Goal: Task Accomplishment & Management: Manage account settings

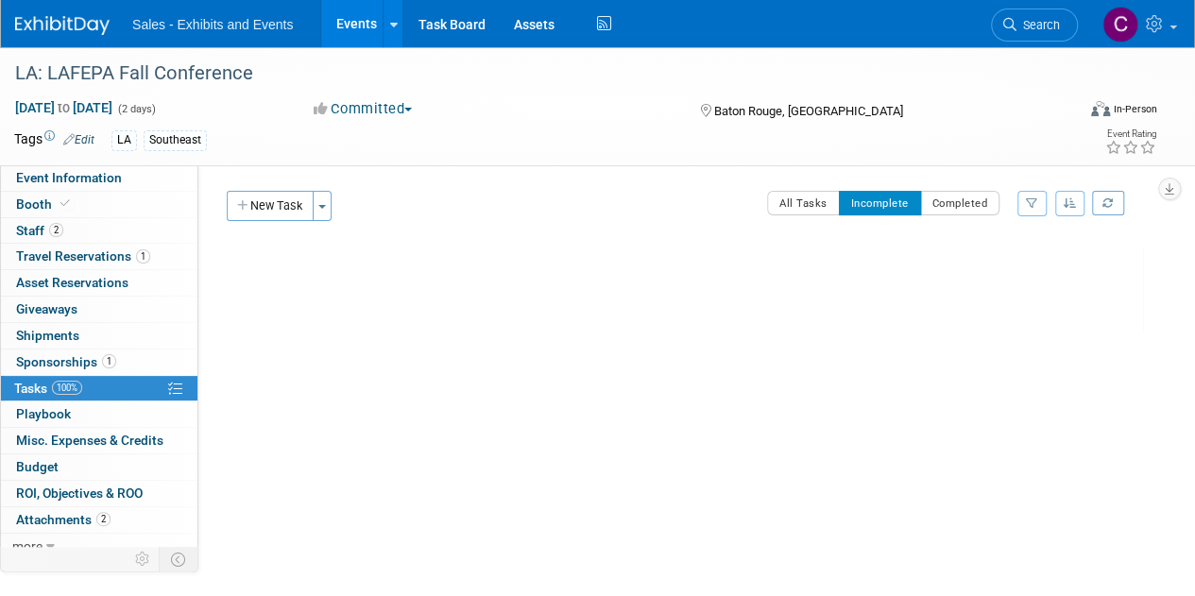
click at [369, 22] on link "Events" at bounding box center [355, 23] width 69 height 47
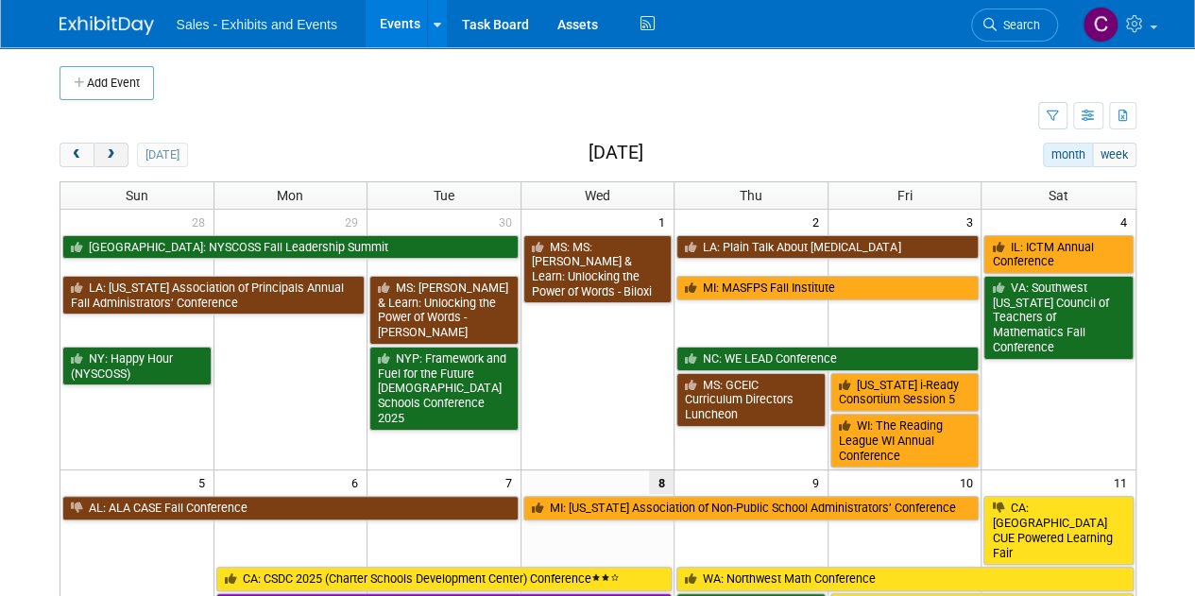
click at [109, 152] on span "next" at bounding box center [111, 155] width 14 height 12
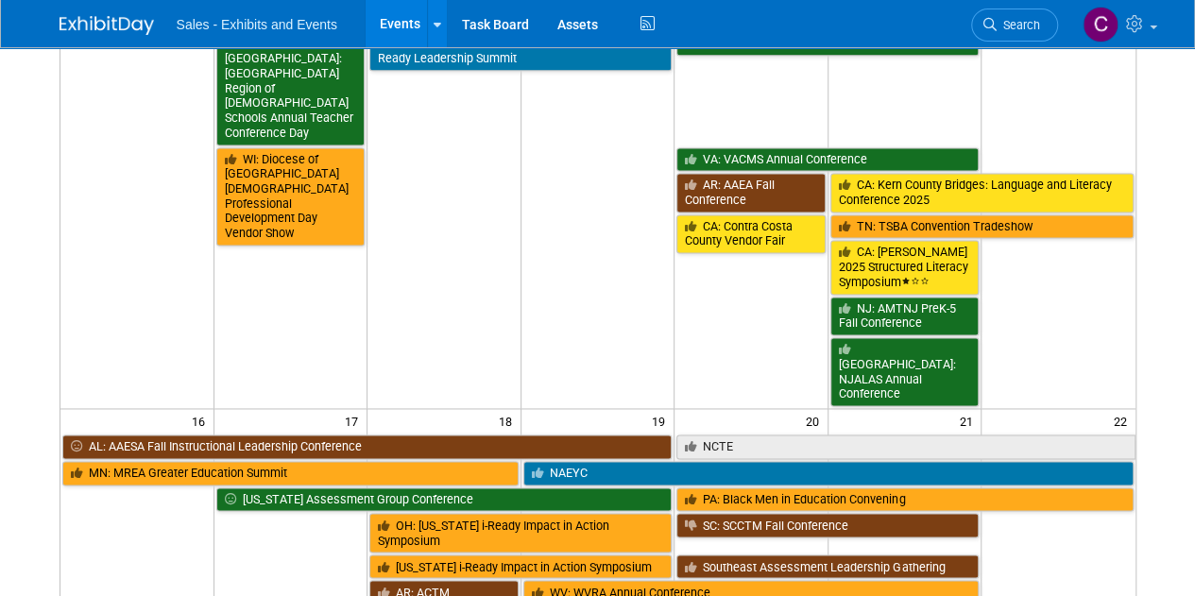
scroll to position [1337, 0]
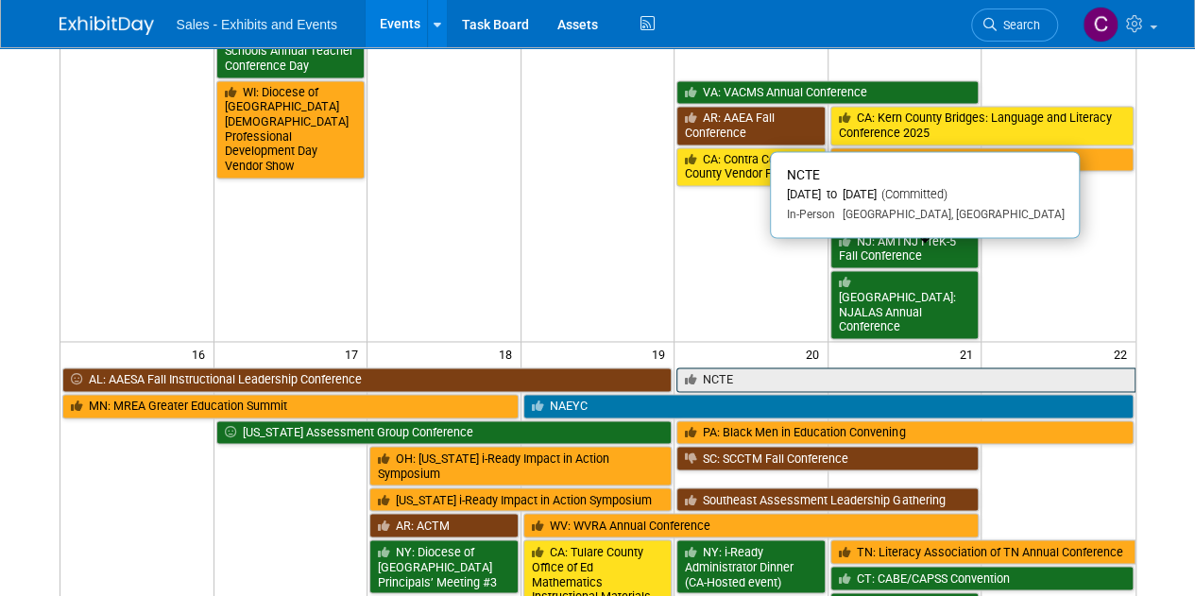
click at [774, 367] on link "NCTE" at bounding box center [905, 379] width 458 height 25
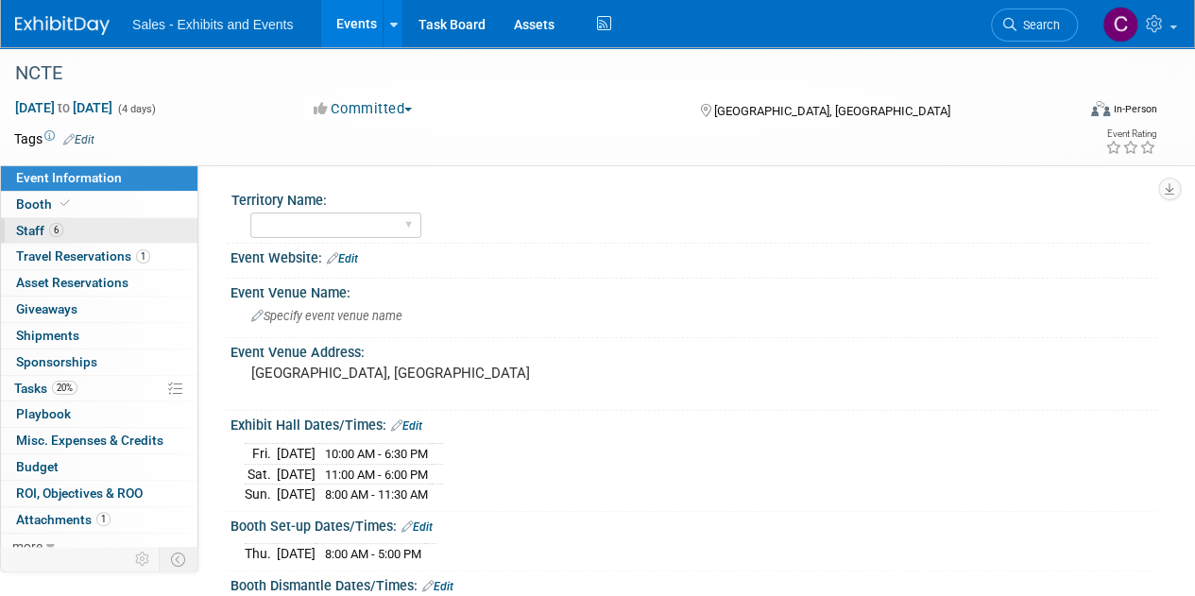
click at [21, 227] on span "Staff 6" at bounding box center [39, 230] width 47 height 15
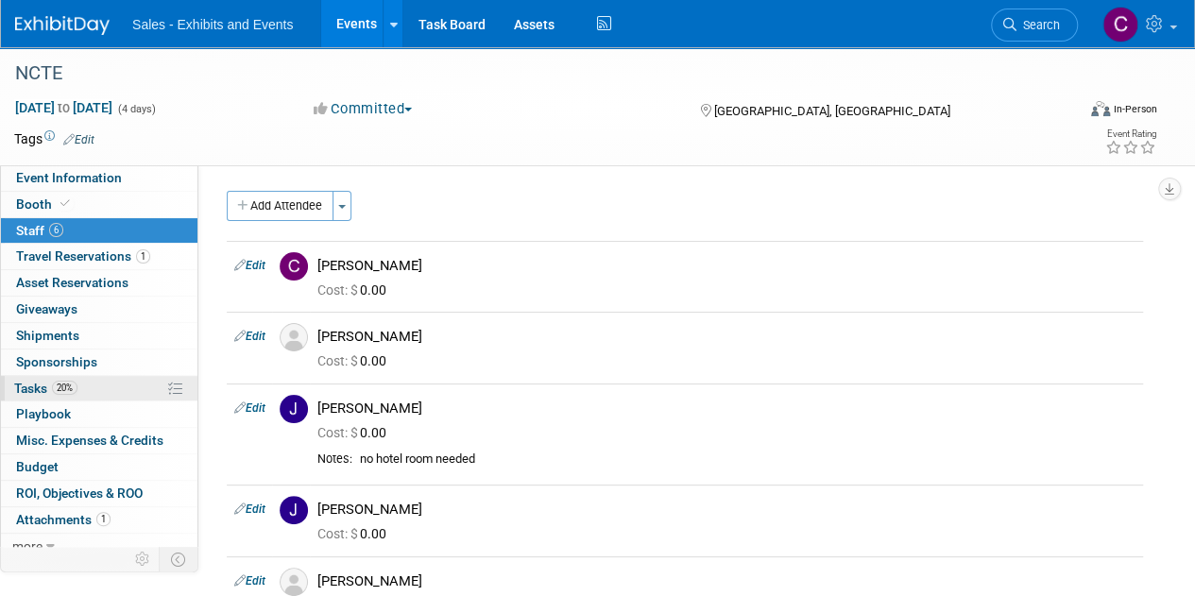
click at [42, 393] on span "Tasks 20%" at bounding box center [45, 388] width 63 height 15
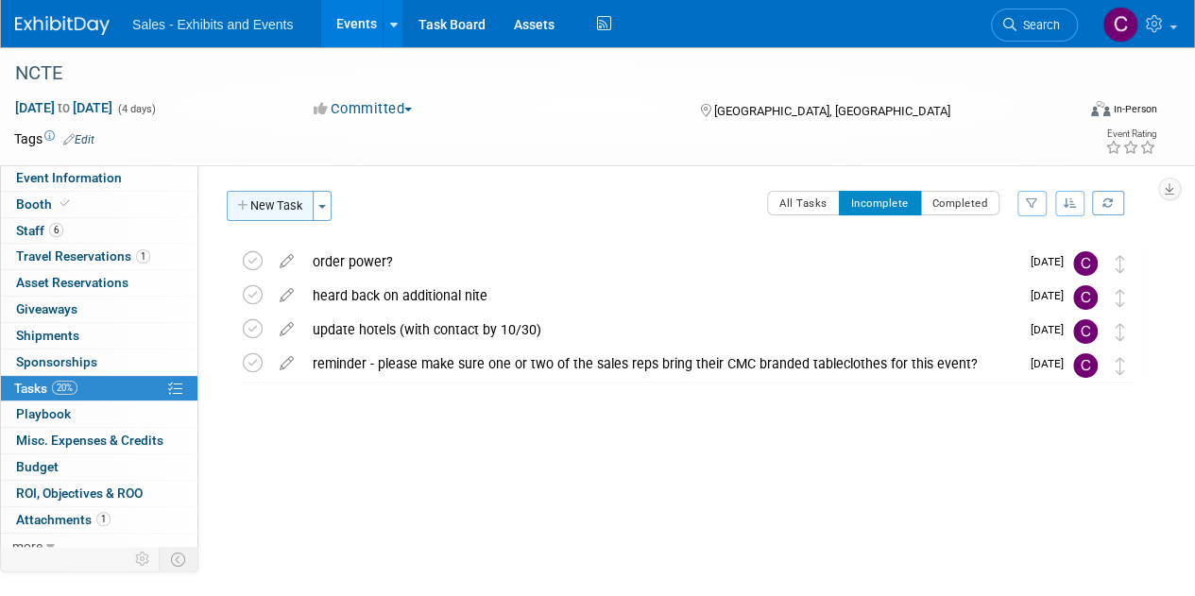
click at [276, 205] on button "New Task" at bounding box center [270, 206] width 87 height 30
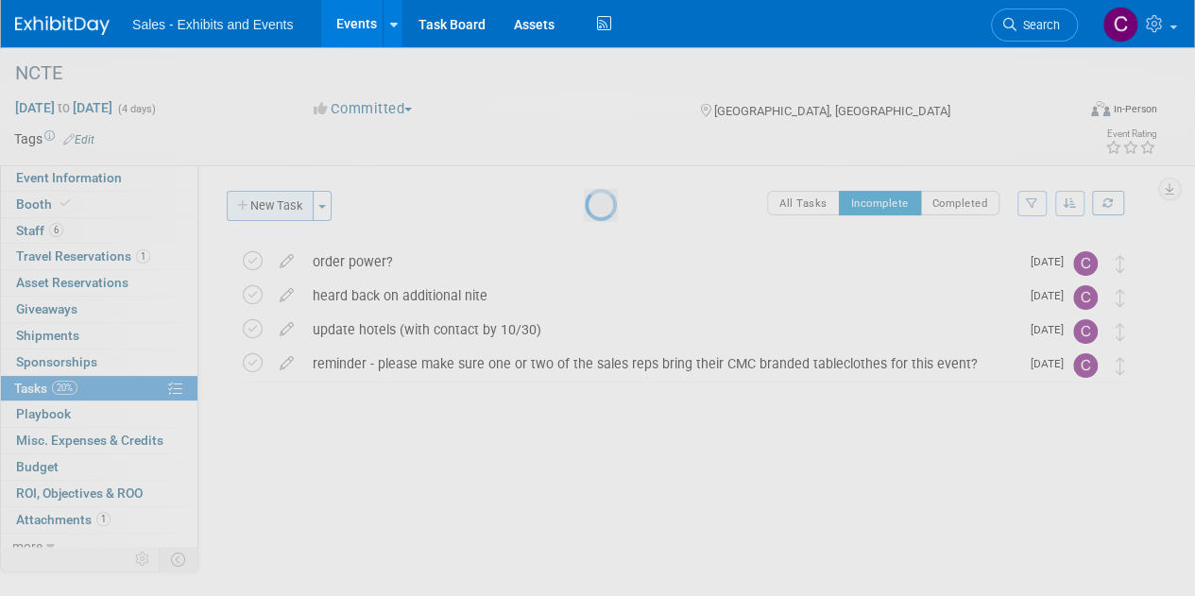
select select "9"
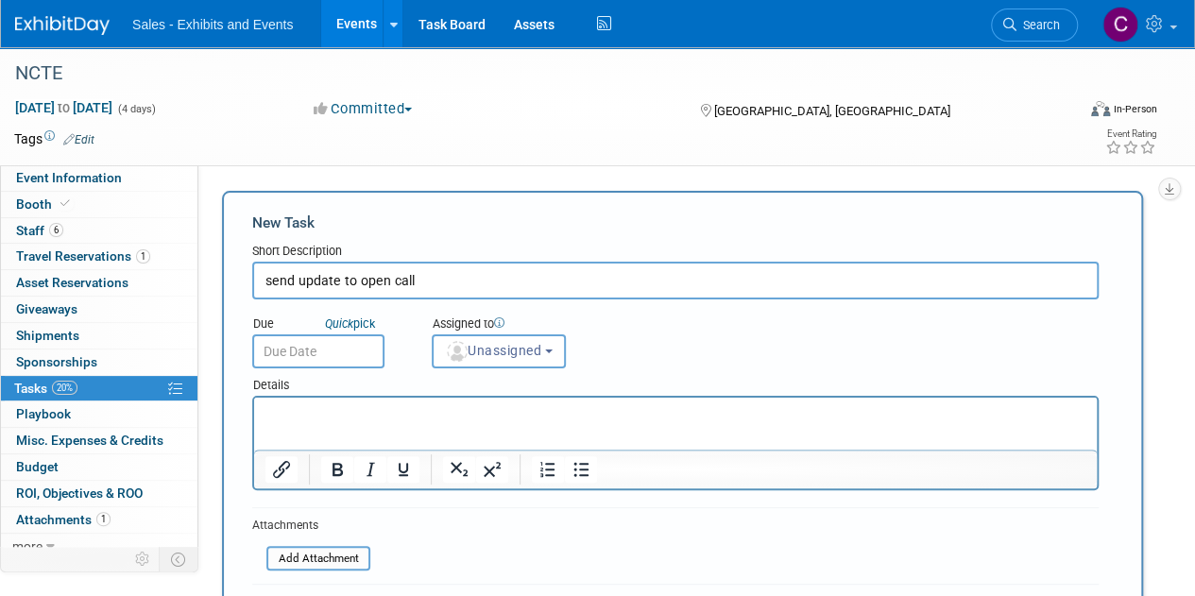
type input "send update to open call"
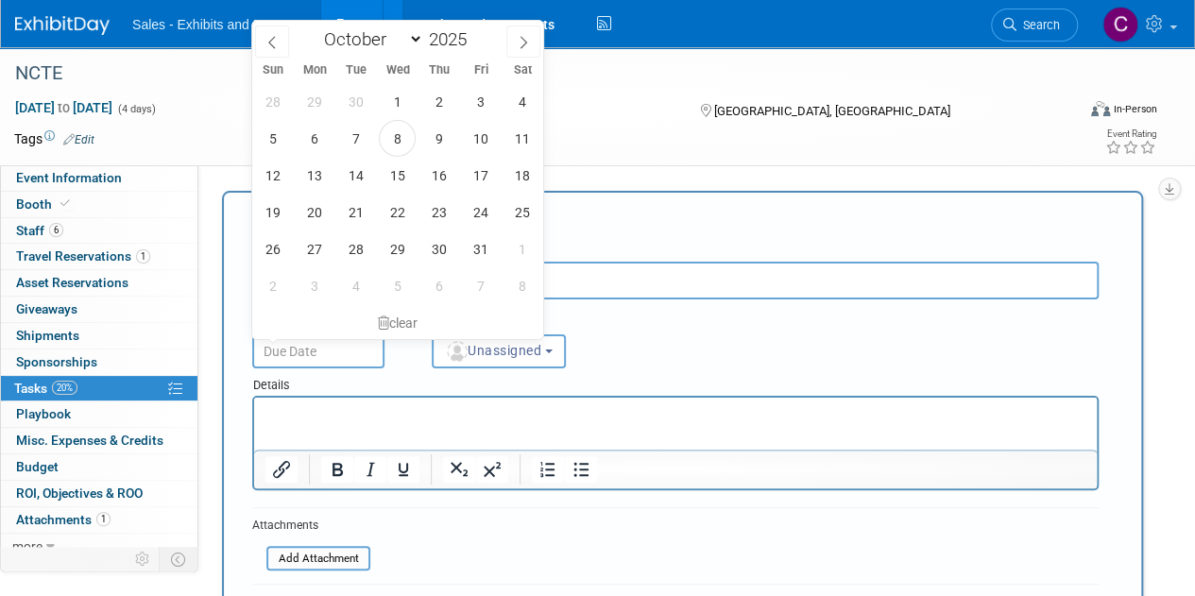
click at [346, 360] on input "text" at bounding box center [318, 351] width 132 height 34
click at [442, 144] on span "9" at bounding box center [438, 138] width 37 height 37
type input "[DATE]"
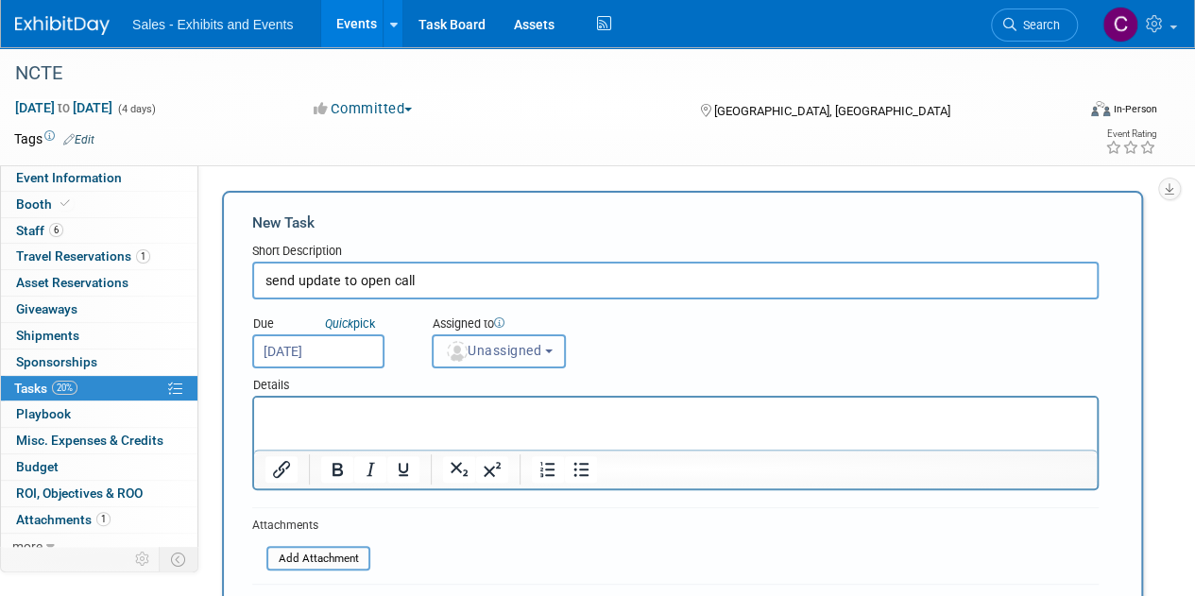
click at [510, 341] on button "Unassigned" at bounding box center [499, 351] width 134 height 34
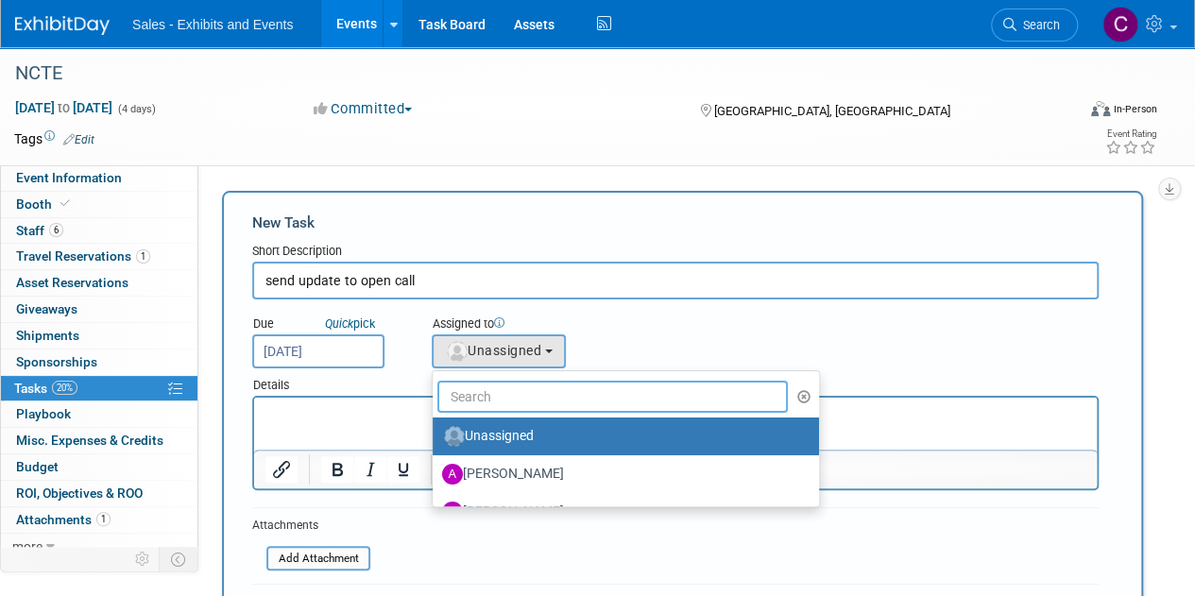
click at [508, 400] on input "text" at bounding box center [612, 397] width 350 height 32
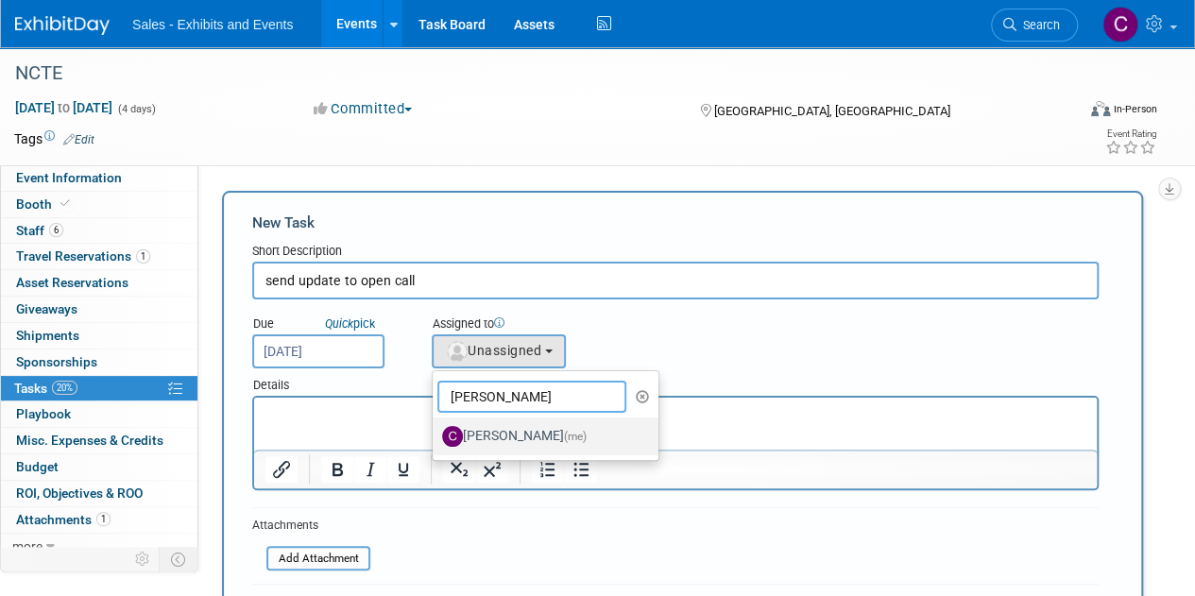
type input "[PERSON_NAME]"
click at [518, 446] on label "[PERSON_NAME] (me)" at bounding box center [540, 436] width 197 height 30
click at [435, 440] on input "[PERSON_NAME] (me)" at bounding box center [429, 434] width 12 height 12
select select "a9e3834d-668b-4315-a5d4-069993be606a"
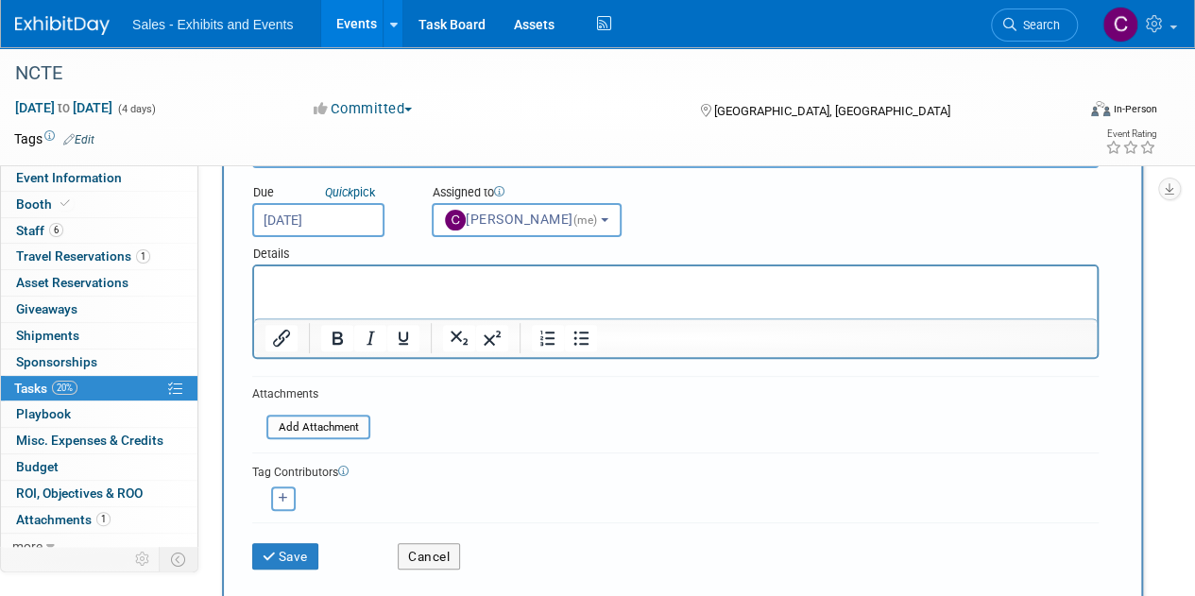
scroll to position [242, 0]
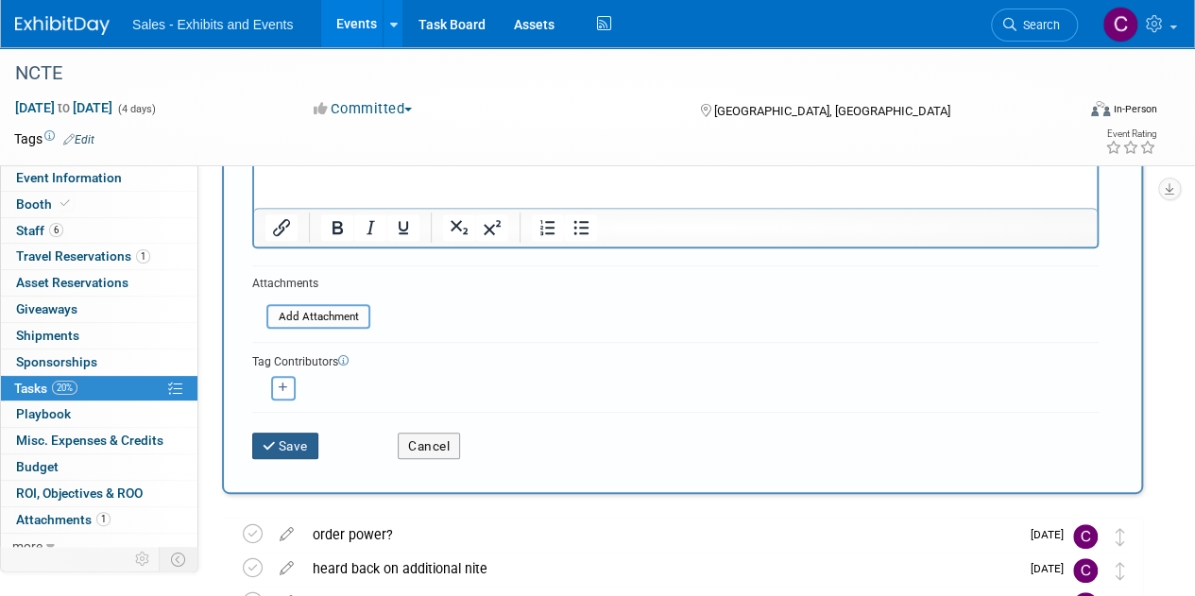
click at [292, 434] on button "Save" at bounding box center [285, 446] width 66 height 26
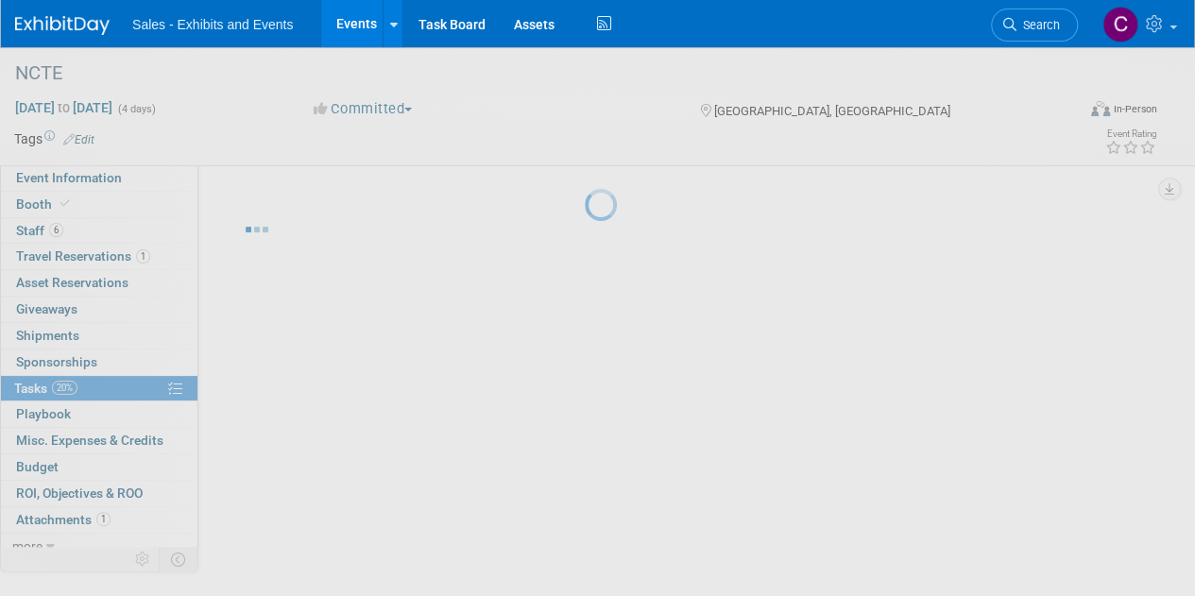
scroll to position [0, 0]
